Goal: Task Accomplishment & Management: Manage account settings

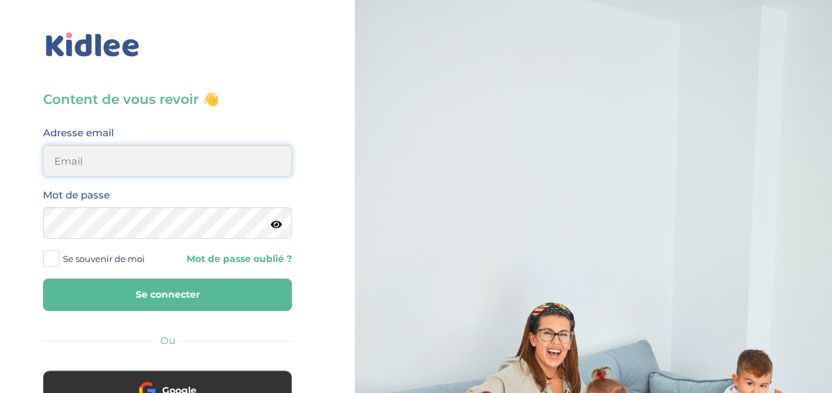
type input "[EMAIL_ADDRESS][DOMAIN_NAME]"
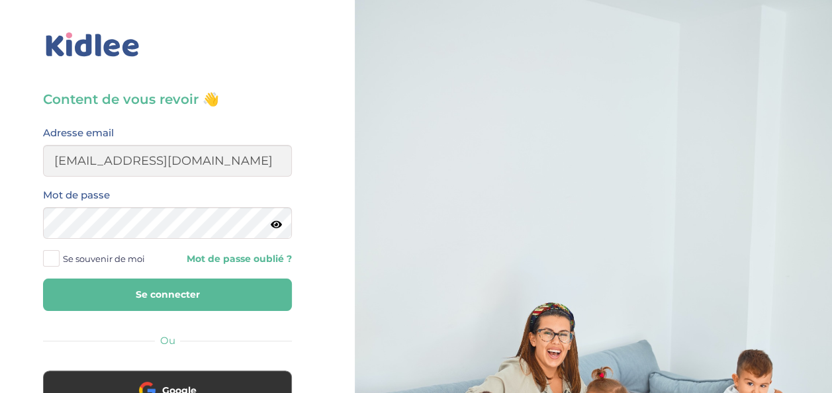
click at [198, 280] on button "Se connecter" at bounding box center [167, 294] width 249 height 32
